Goal: Use online tool/utility: Utilize a website feature to perform a specific function

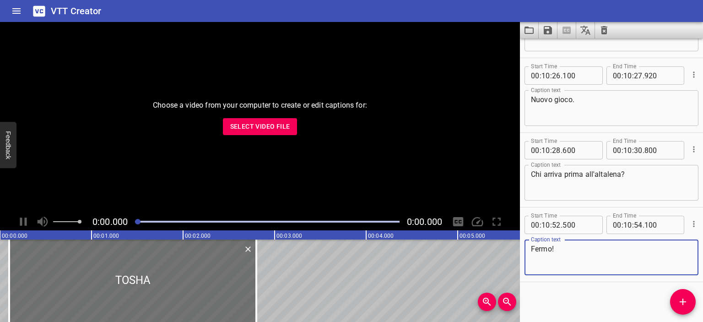
scroll to position [6771, 0]
click at [604, 28] on icon "Clear captions" at bounding box center [604, 30] width 6 height 8
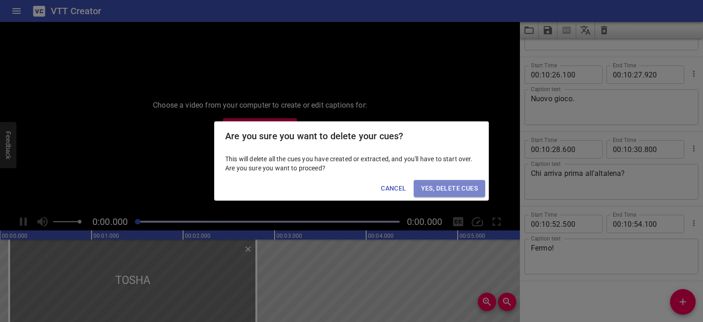
click at [463, 187] on span "Yes, Delete Cues" at bounding box center [449, 188] width 57 height 11
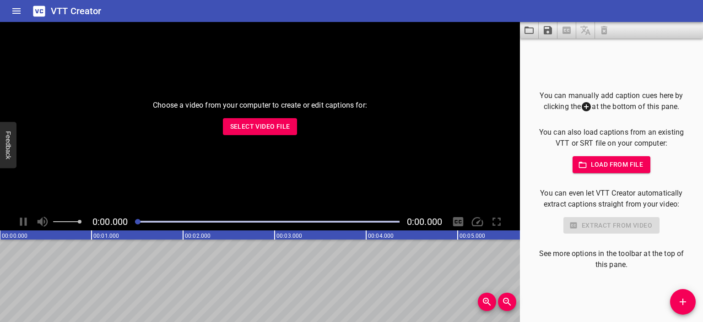
click at [267, 134] on button "Select Video File" at bounding box center [260, 126] width 75 height 17
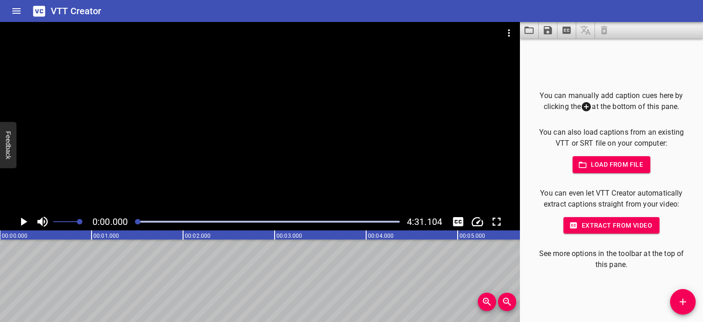
click at [602, 166] on span "Load from file" at bounding box center [612, 164] width 64 height 11
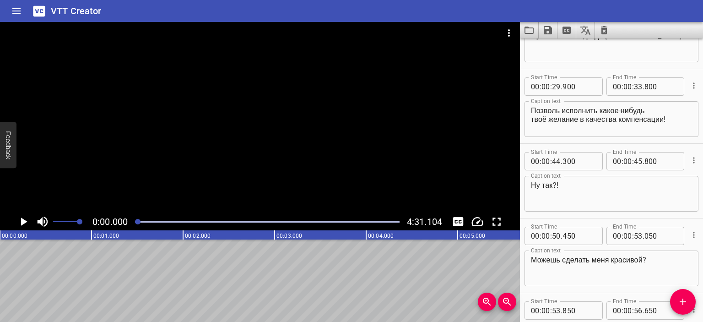
scroll to position [0, 0]
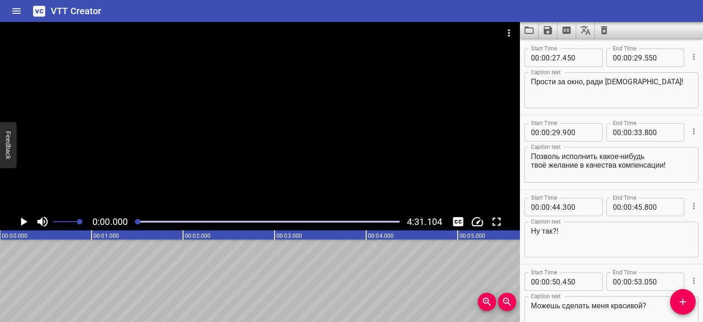
type textarea "Да мне, на самом деле, и до этого было хорошо."
click at [549, 35] on icon "Save captions to file" at bounding box center [547, 30] width 11 height 11
click at [555, 47] on li "Save to VTT file" at bounding box center [572, 50] width 67 height 16
click at [148, 194] on div at bounding box center [260, 117] width 520 height 191
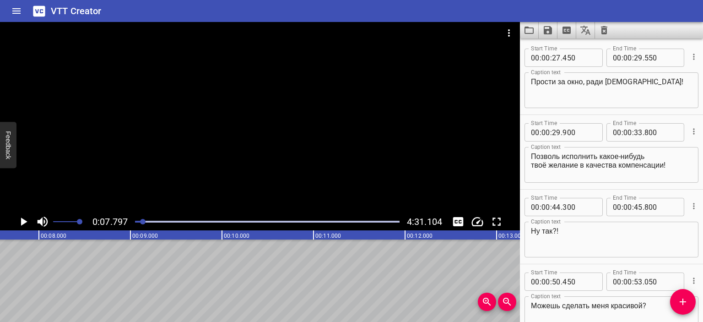
scroll to position [0, 713]
click at [148, 194] on div at bounding box center [260, 117] width 520 height 191
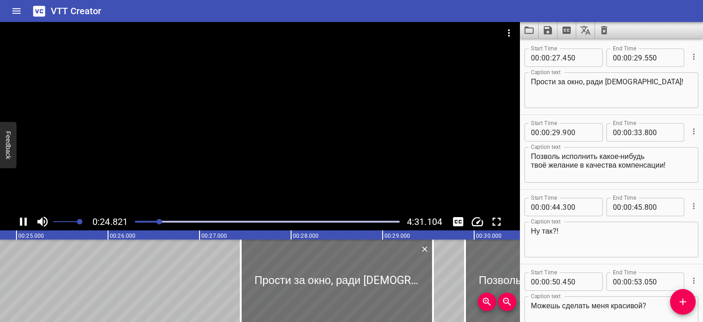
click at [227, 158] on div at bounding box center [260, 117] width 520 height 191
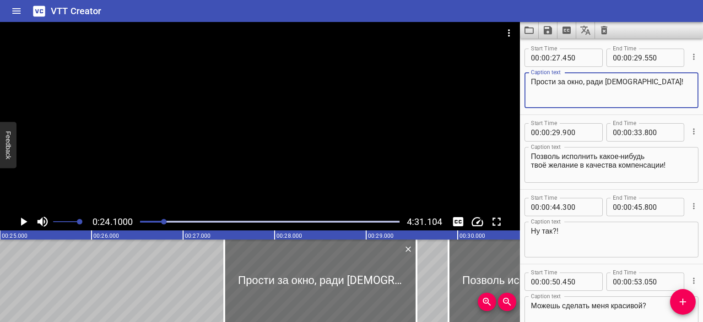
click at [620, 81] on textarea "Прости за окно, ради [DEMOGRAPHIC_DATA]!" at bounding box center [611, 90] width 161 height 26
drag, startPoint x: 624, startPoint y: 81, endPoint x: 502, endPoint y: 84, distance: 122.7
click at [502, 84] on main "0:24.1000 4:31.104 00:00.000 00:01.000 00:02.000 00:03.000 00:04.000 00:05.000 …" at bounding box center [351, 172] width 703 height 300
type textarea "Ti chiedo scusa per la finestra, per l'amor del cielo!"
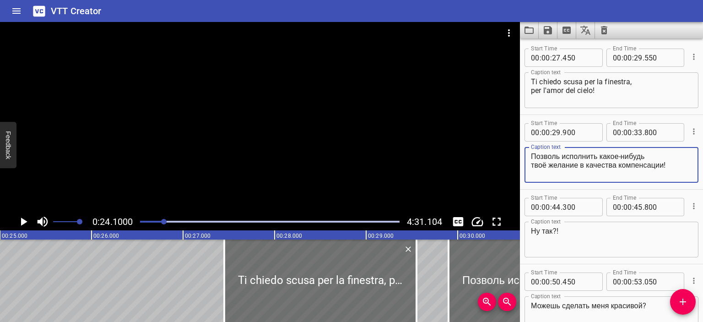
drag, startPoint x: 671, startPoint y: 163, endPoint x: 526, endPoint y: 151, distance: 145.1
click at [526, 151] on div "Позволь исполнить какое-нибудь твоё желание в качества компенсации! Caption te…" at bounding box center [611, 165] width 174 height 36
paste textarea "[PERSON_NAME] che esaudisca un tuo [PERSON_NAME] a titolo di risarcimento"
click at [659, 156] on textarea "[PERSON_NAME] che esaudisca un tuo [PERSON_NAME] a titolo di risarcimento!" at bounding box center [611, 165] width 161 height 26
type textarea "[PERSON_NAME] che esaudisca un tuo [PERSON_NAME] a titolo di risarcimento!"
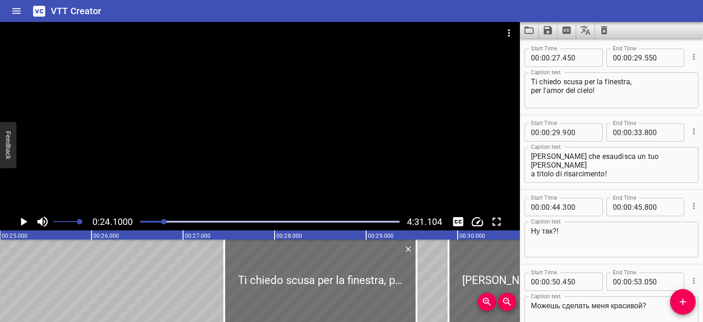
click at [194, 100] on div at bounding box center [260, 117] width 520 height 191
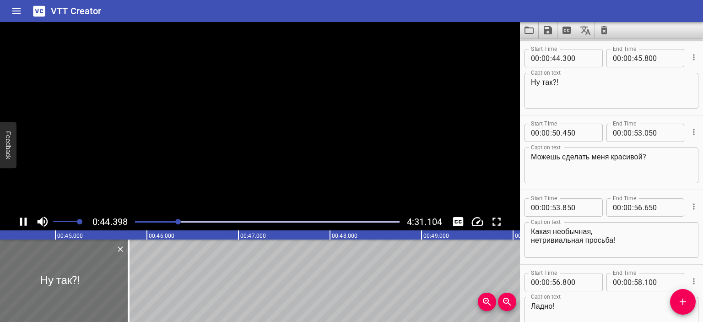
scroll to position [149, 0]
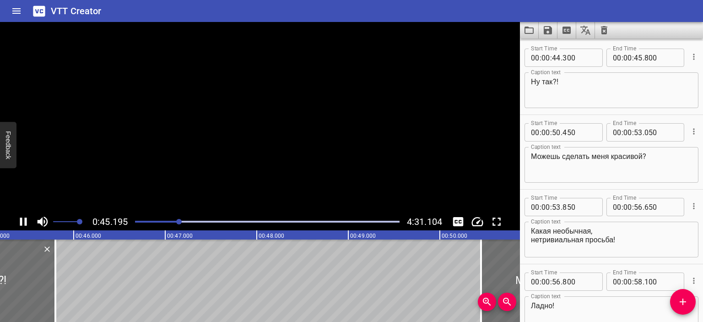
click at [350, 144] on video at bounding box center [260, 117] width 520 height 191
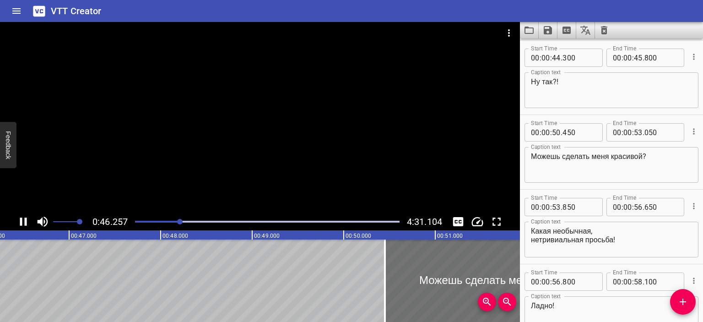
click at [373, 124] on div at bounding box center [260, 117] width 520 height 191
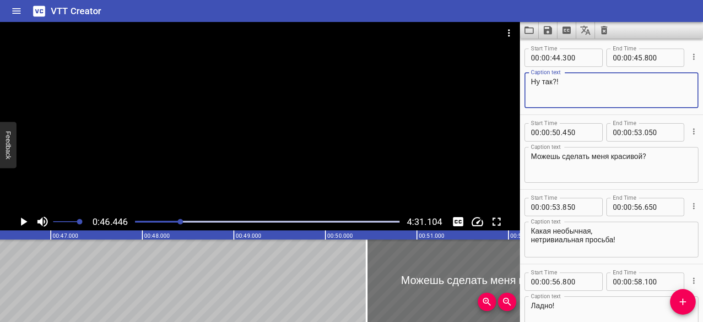
drag, startPoint x: 551, startPoint y: 81, endPoint x: 507, endPoint y: 82, distance: 43.9
click at [507, 82] on main "0:46.446 4:31.104 00:00.000 00:01.000 00:02.000 00:03.000 00:04.000 00:05.000 0…" at bounding box center [351, 172] width 703 height 300
type textarea "Beh?!"
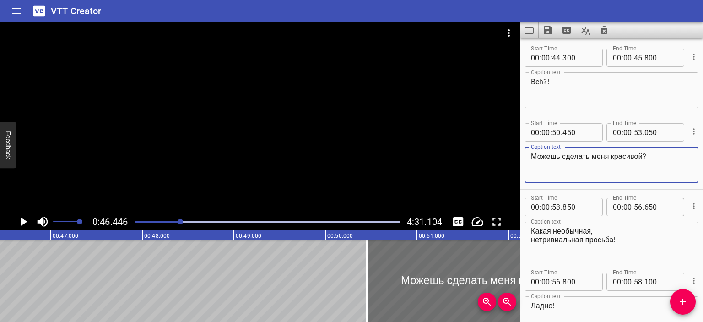
drag, startPoint x: 645, startPoint y: 156, endPoint x: 525, endPoint y: 151, distance: 119.5
click at [525, 151] on div "Можешь сделать меня красивой? Caption text" at bounding box center [611, 165] width 174 height 36
type textarea "Puoi farmi diventare bella?"
click at [305, 87] on div at bounding box center [260, 117] width 520 height 191
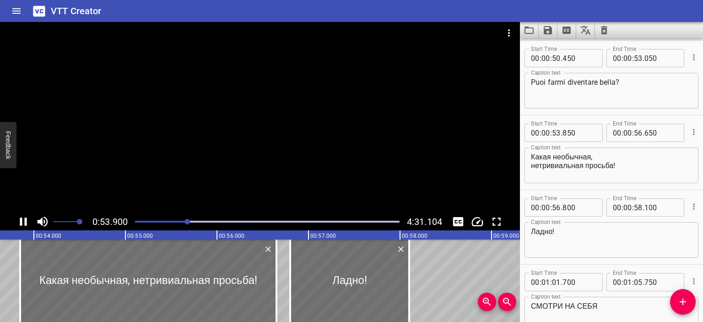
scroll to position [0, 4933]
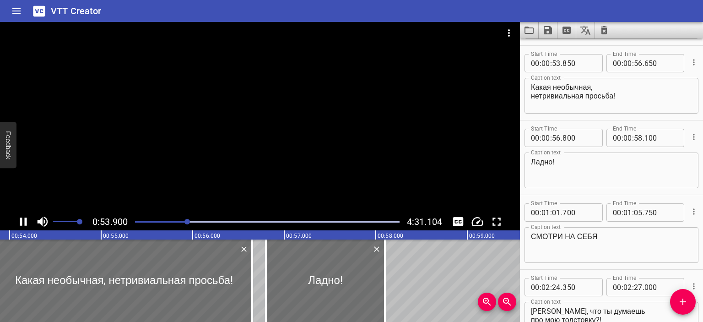
click at [284, 117] on div at bounding box center [260, 117] width 520 height 191
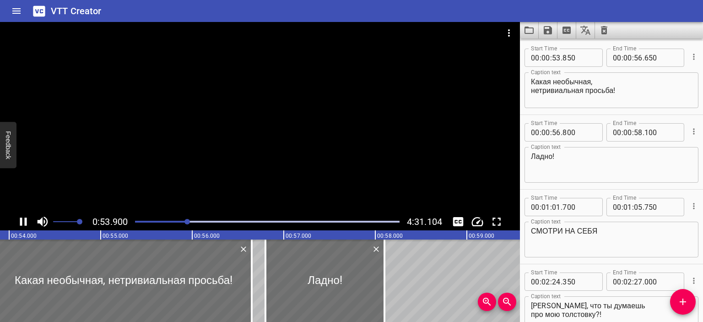
scroll to position [0, 4950]
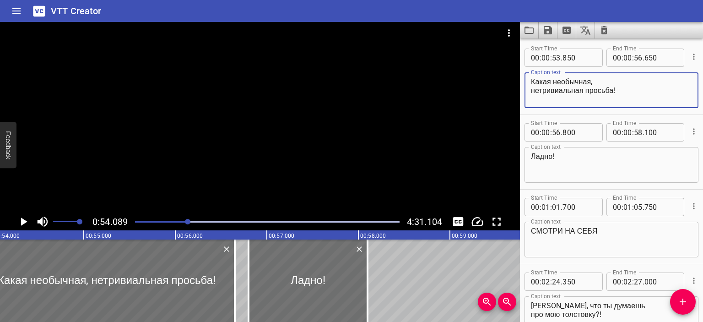
drag, startPoint x: 623, startPoint y: 91, endPoint x: 525, endPoint y: 86, distance: 97.6
click at [525, 86] on div "Какая необычная, нетривиальная просьба! Caption text" at bounding box center [611, 90] width 174 height 36
type textarea "Che richiesta insolita e assolutamente non banale!"
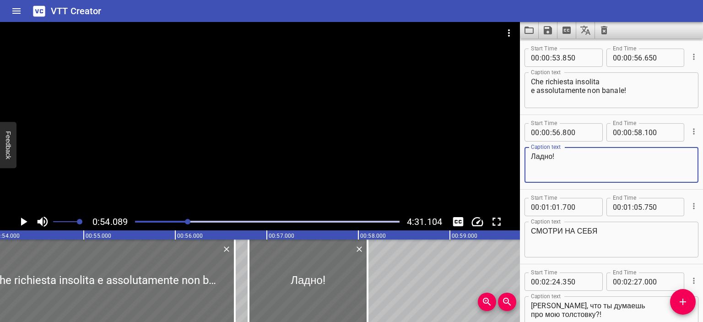
drag, startPoint x: 553, startPoint y: 156, endPoint x: 524, endPoint y: 155, distance: 28.8
click at [524, 155] on div "Ладно! Caption text" at bounding box center [611, 165] width 174 height 36
type textarea "OK!"
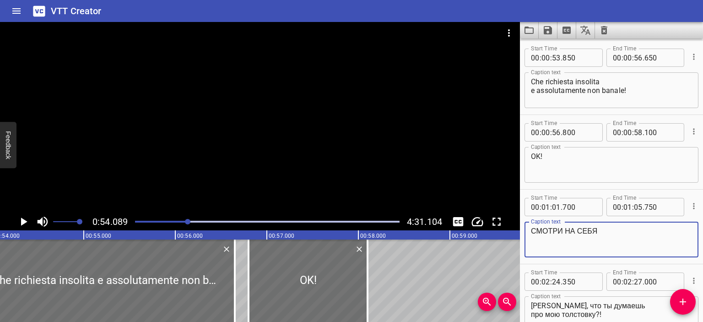
drag, startPoint x: 597, startPoint y: 230, endPoint x: 497, endPoint y: 224, distance: 99.9
click at [497, 224] on main "0:54.089 4:31.104 00:00.000 00:01.000 00:02.000 00:03.000 00:04.000 00:05.000 0…" at bounding box center [351, 172] width 703 height 300
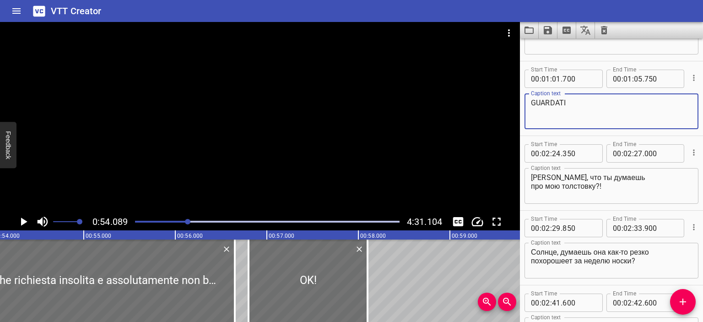
scroll to position [428, 0]
type textarea "GUARDATI"
click at [533, 173] on textarea "[PERSON_NAME], что ты думаешь про мою толстовку?!" at bounding box center [611, 184] width 161 height 26
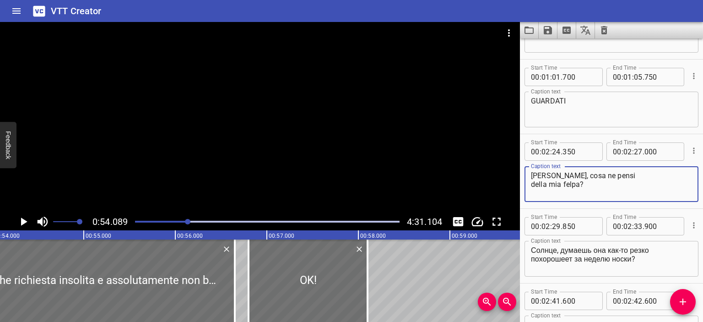
type textarea "[PERSON_NAME], cosa ne pensi della mia felpa?"
click at [446, 183] on div at bounding box center [260, 117] width 520 height 191
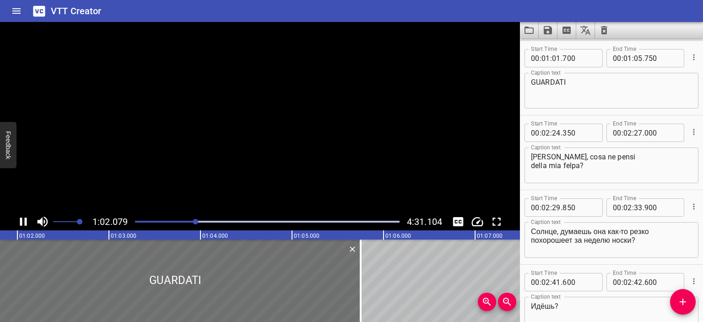
scroll to position [448, 0]
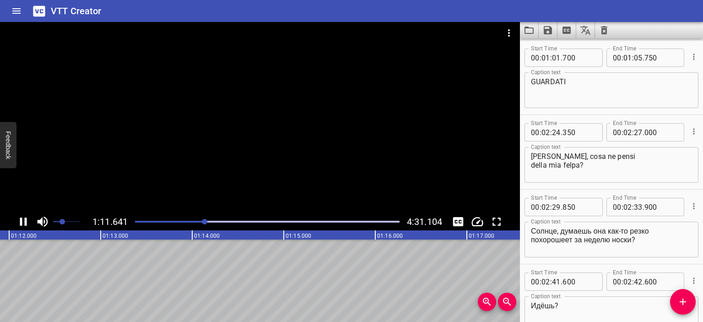
drag, startPoint x: 76, startPoint y: 223, endPoint x: 62, endPoint y: 223, distance: 14.2
click at [62, 223] on span "Set video volume" at bounding box center [61, 221] width 5 height 5
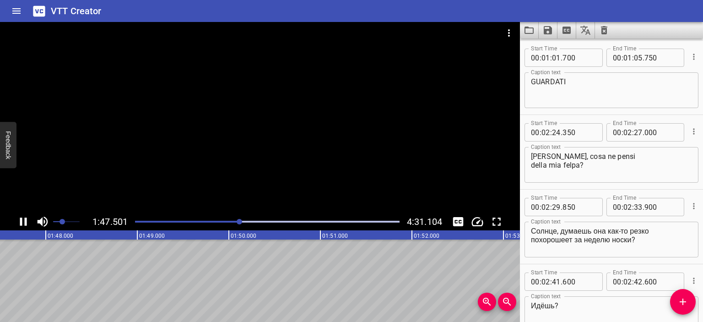
click at [211, 153] on div at bounding box center [260, 117] width 520 height 191
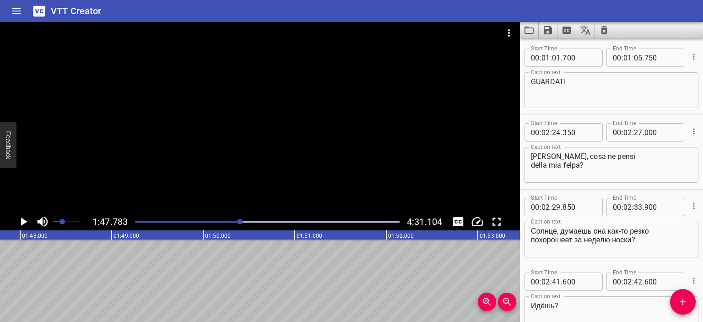
click at [530, 231] on div "Солнце, думаешь она как-то резко похорошеет за неделю носки? Caption text" at bounding box center [611, 239] width 174 height 36
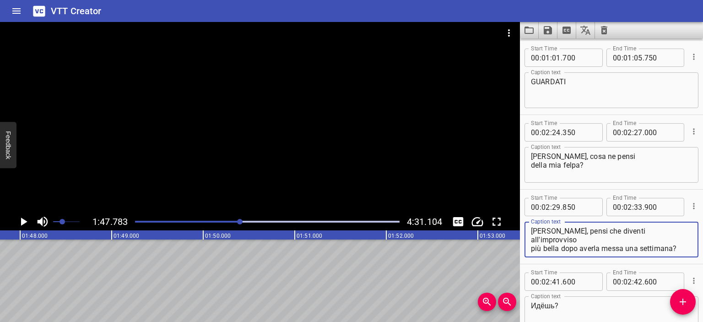
type textarea "[PERSON_NAME], pensi che diventi all'improvviso più bella dopo averla messa una…"
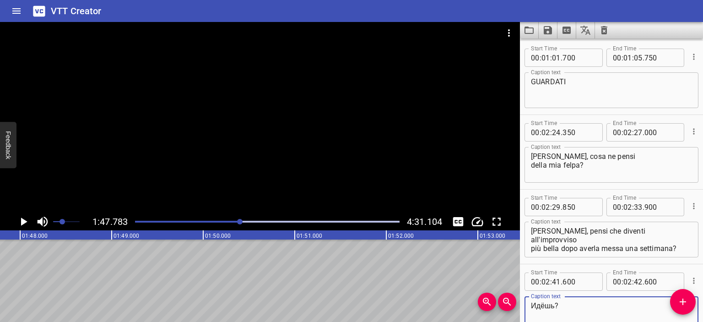
drag, startPoint x: 556, startPoint y: 305, endPoint x: 514, endPoint y: 302, distance: 41.3
click at [514, 302] on main "1:47.783 4:31.104 00:00.000 00:01.000 00:02.000 00:03.000 00:04.000 00:05.000 0…" at bounding box center [351, 172] width 703 height 300
type textarea "Vieni?"
click at [339, 141] on div at bounding box center [260, 117] width 520 height 191
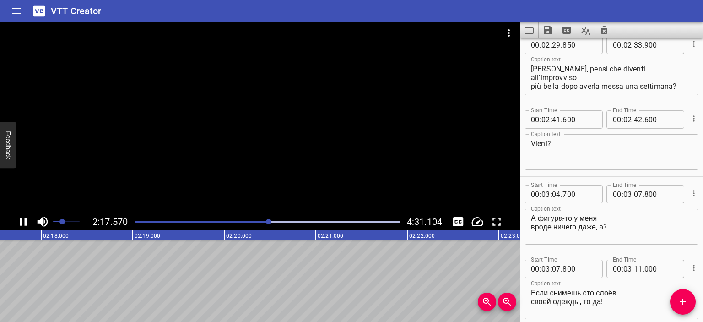
scroll to position [610, 0]
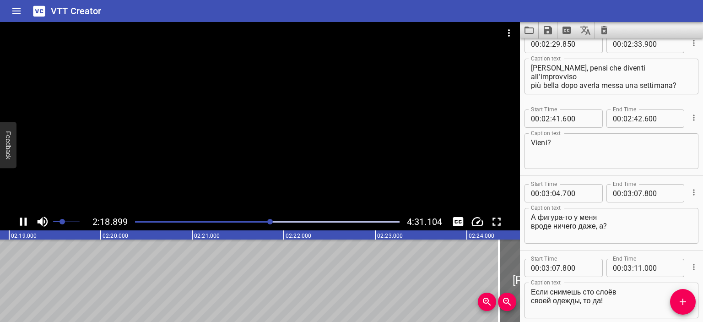
click at [501, 203] on div at bounding box center [260, 117] width 520 height 191
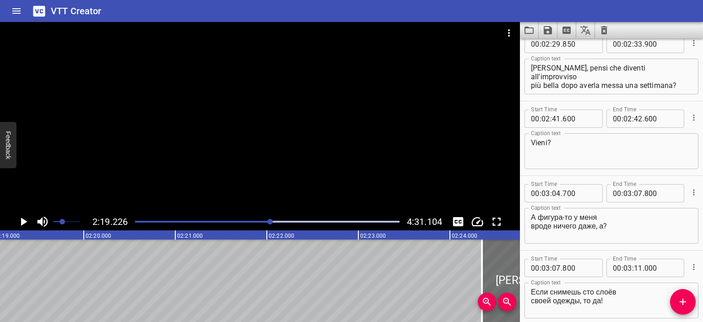
scroll to position [0, 12741]
click at [531, 220] on textarea "А фигура-то у меня вроде ничего даже, а?" at bounding box center [611, 226] width 161 height 26
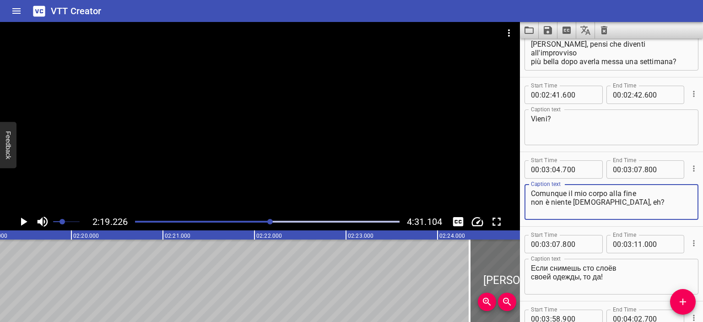
scroll to position [635, 0]
type textarea "Comunque il mio corpo alla fine non è niente [DEMOGRAPHIC_DATA], eh?"
click at [531, 265] on textarea "Если снимешь сто слоёв своей одежды, то да!" at bounding box center [611, 276] width 161 height 26
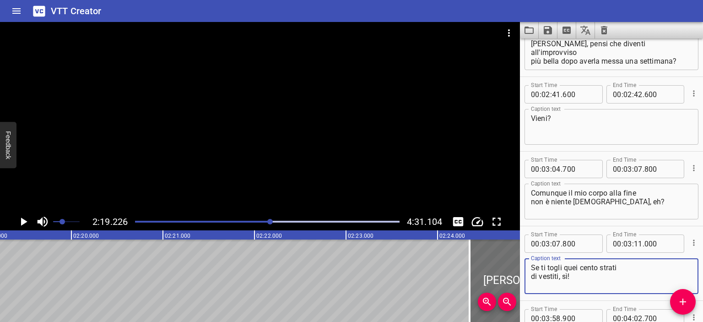
click at [533, 267] on textarea "Se ti togli quei cento strati di vestiti, sì!" at bounding box center [611, 276] width 161 height 26
type textarea "Se ti togli quei cento strati di vestiti, sì!"
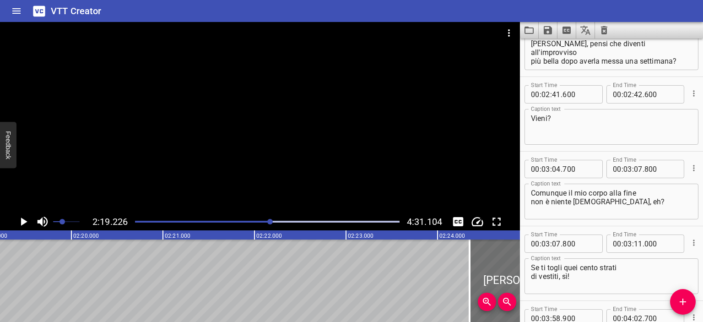
click at [348, 107] on div at bounding box center [260, 117] width 520 height 191
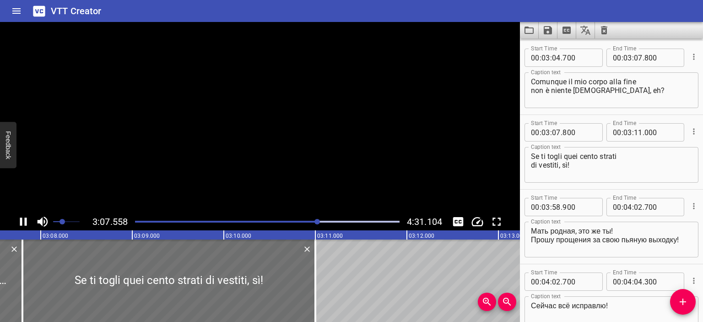
scroll to position [0, 0]
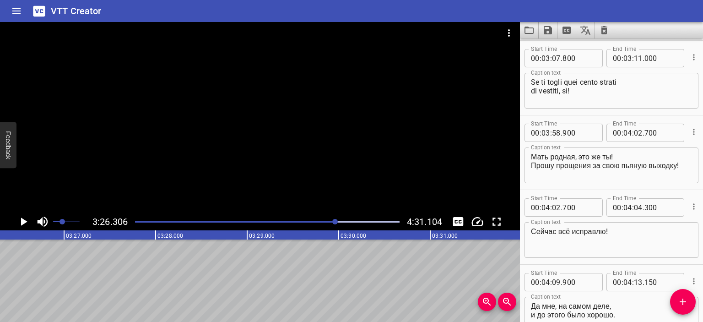
click at [421, 178] on div at bounding box center [260, 117] width 520 height 191
click at [386, 149] on div at bounding box center [260, 117] width 520 height 191
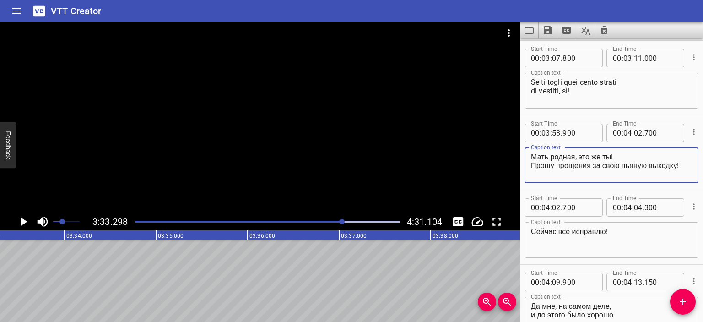
drag, startPoint x: 612, startPoint y: 156, endPoint x: 496, endPoint y: 150, distance: 115.9
click at [496, 150] on main "3:33.298 4:31.104 00:00.000 00:01.000 00:02.000 00:03.000 00:04.000 00:05.000 0…" at bounding box center [351, 172] width 703 height 300
drag, startPoint x: 533, startPoint y: 164, endPoint x: 679, endPoint y: 170, distance: 146.5
click at [679, 170] on textarea "Madre mia, sei tu! Прошу прощения за свою пьяную выходку!" at bounding box center [611, 165] width 161 height 26
type textarea "Madre mia, sei tu! Scusa per i miei scherzi da ubriaca!"
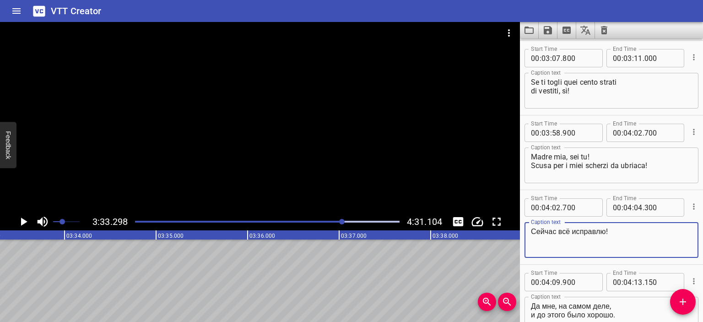
drag, startPoint x: 606, startPoint y: 232, endPoint x: 498, endPoint y: 223, distance: 107.9
click at [498, 223] on main "3:33.298 4:31.104 00:00.000 00:01.000 00:02.000 00:03.000 00:04.000 00:05.000 0…" at bounding box center [351, 172] width 703 height 300
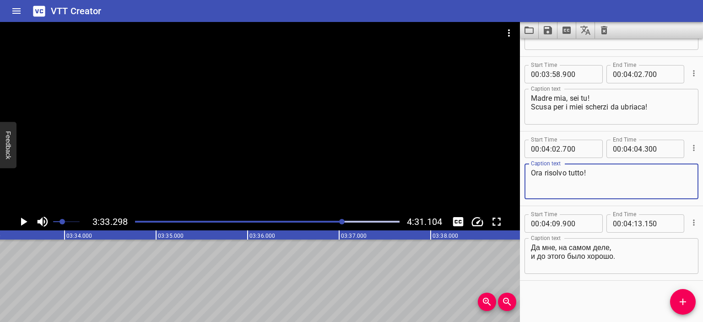
type textarea "Ora risolvo tutto!"
click at [532, 245] on textarea "Да мне, на самом деле, и до этого было хорошо." at bounding box center [611, 256] width 161 height 26
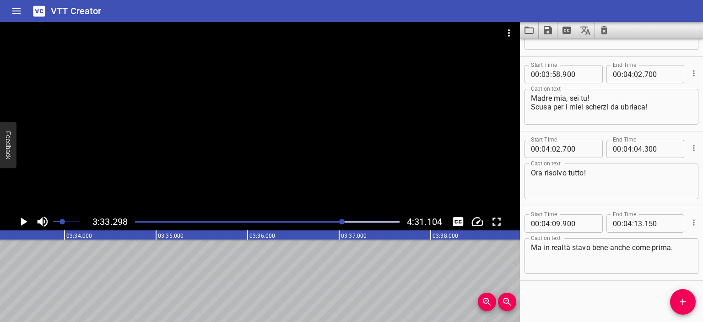
click at [428, 179] on div at bounding box center [260, 117] width 520 height 191
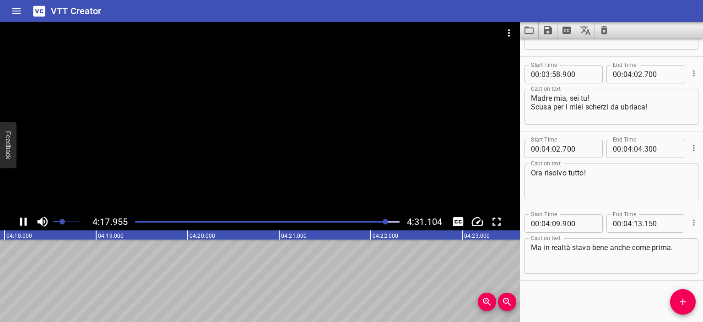
click at [397, 145] on div at bounding box center [260, 117] width 520 height 191
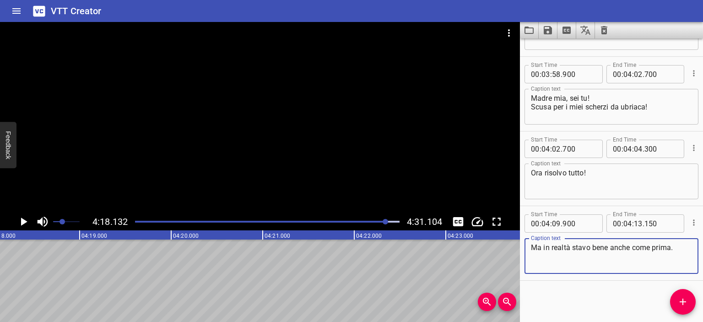
click at [652, 247] on textarea "Ma in realtà stavo bene anche come prima." at bounding box center [611, 256] width 161 height 26
type textarea "Ma in realtà stavo bene anche come ero prima."
click at [550, 36] on button "Save captions to file" at bounding box center [548, 30] width 19 height 16
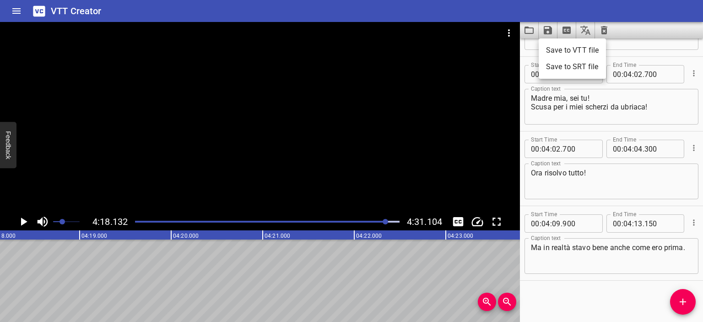
click at [558, 51] on li "Save to VTT file" at bounding box center [572, 50] width 67 height 16
